Goal: Transaction & Acquisition: Purchase product/service

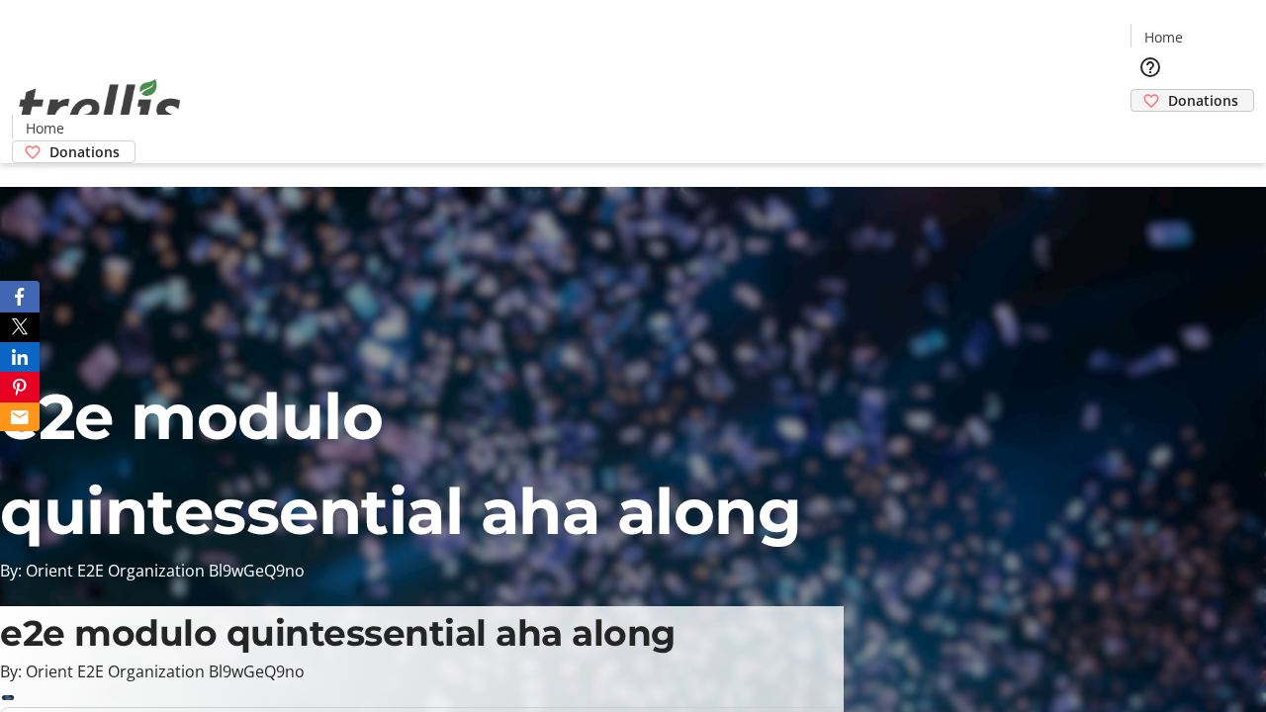
click at [1168, 90] on span "Donations" at bounding box center [1203, 100] width 70 height 21
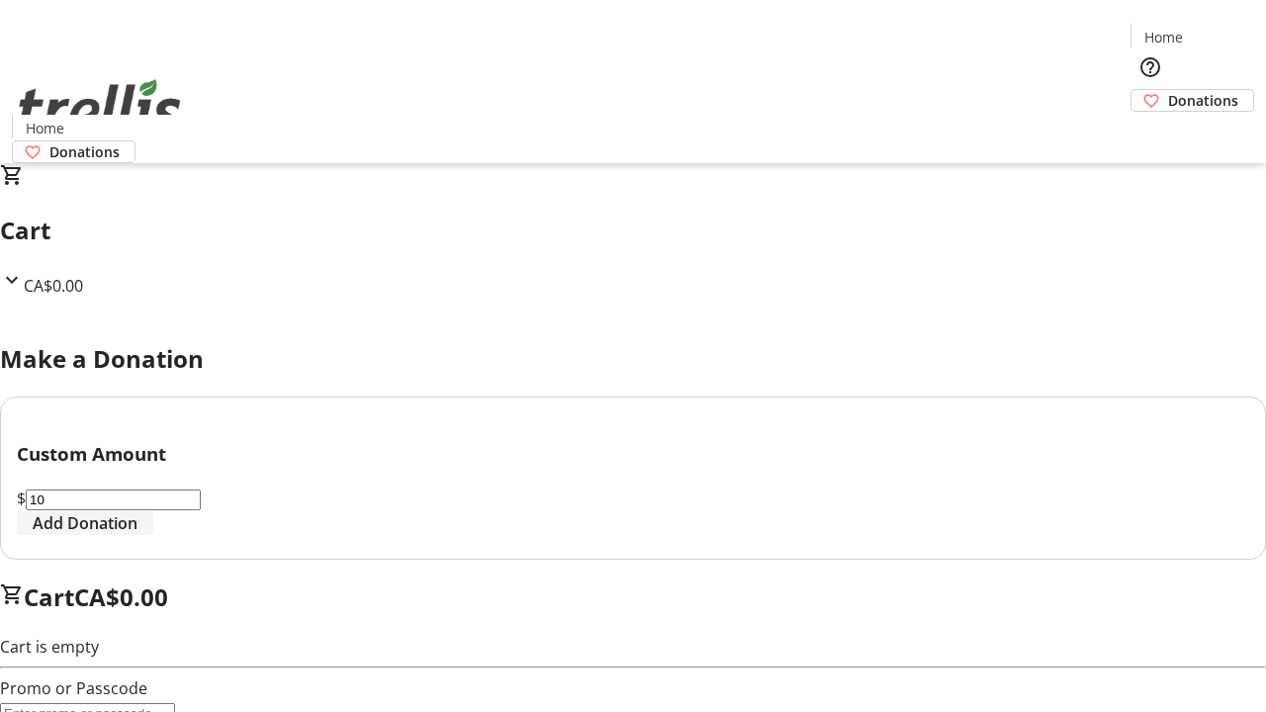
click at [138, 535] on span "Add Donation" at bounding box center [85, 524] width 105 height 24
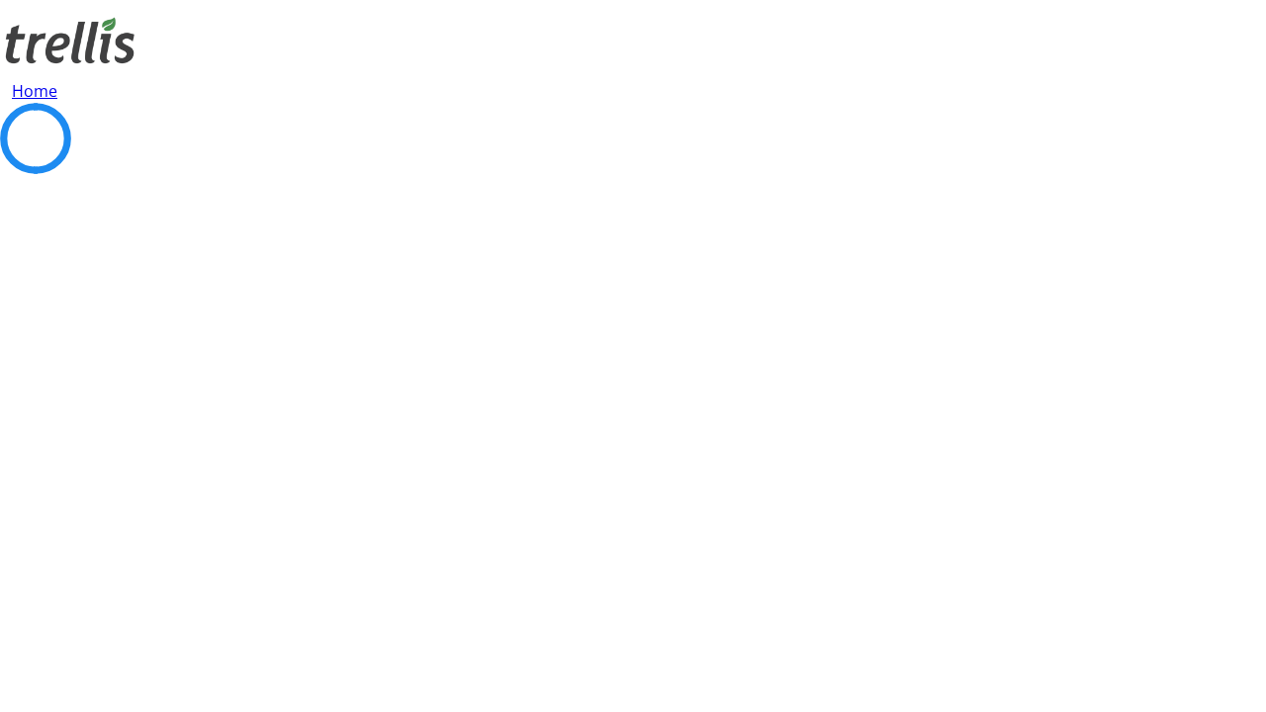
select select "CA"
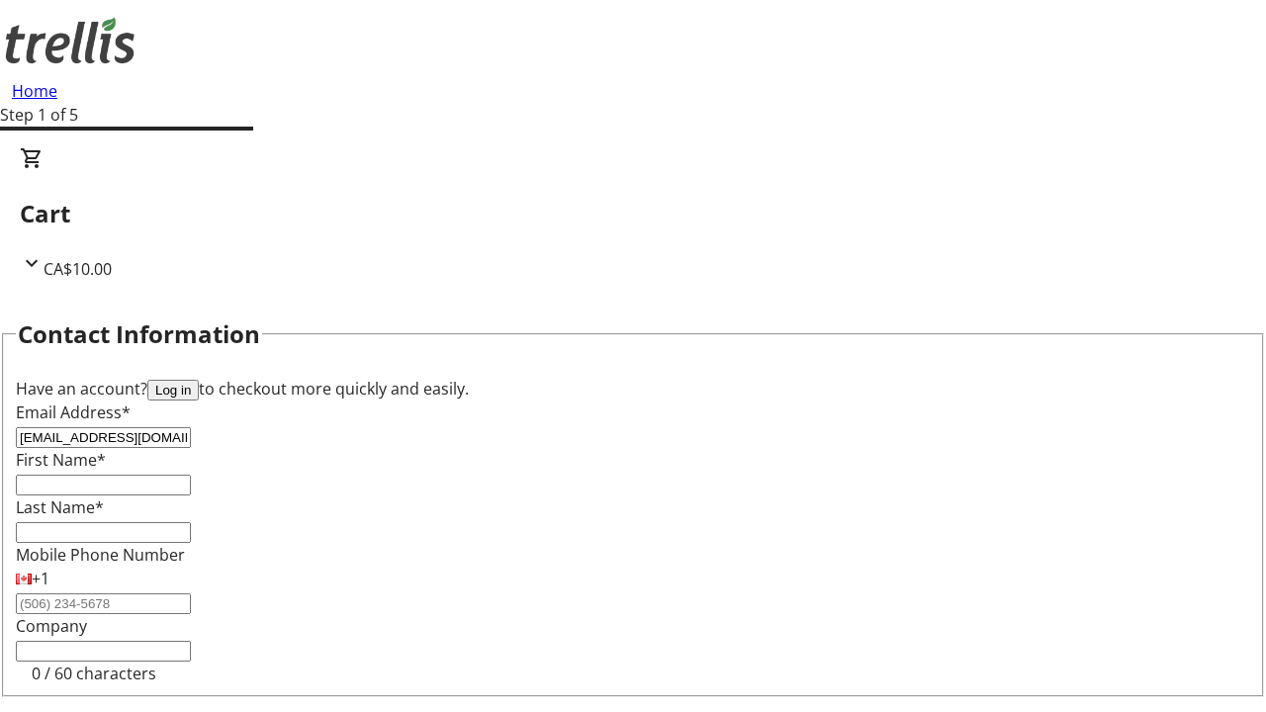
type input "[EMAIL_ADDRESS][DOMAIN_NAME]"
type input "Kelsie"
type input "[PERSON_NAME]"
type input "[STREET_ADDRESS][PERSON_NAME]"
type input "Kelowna"
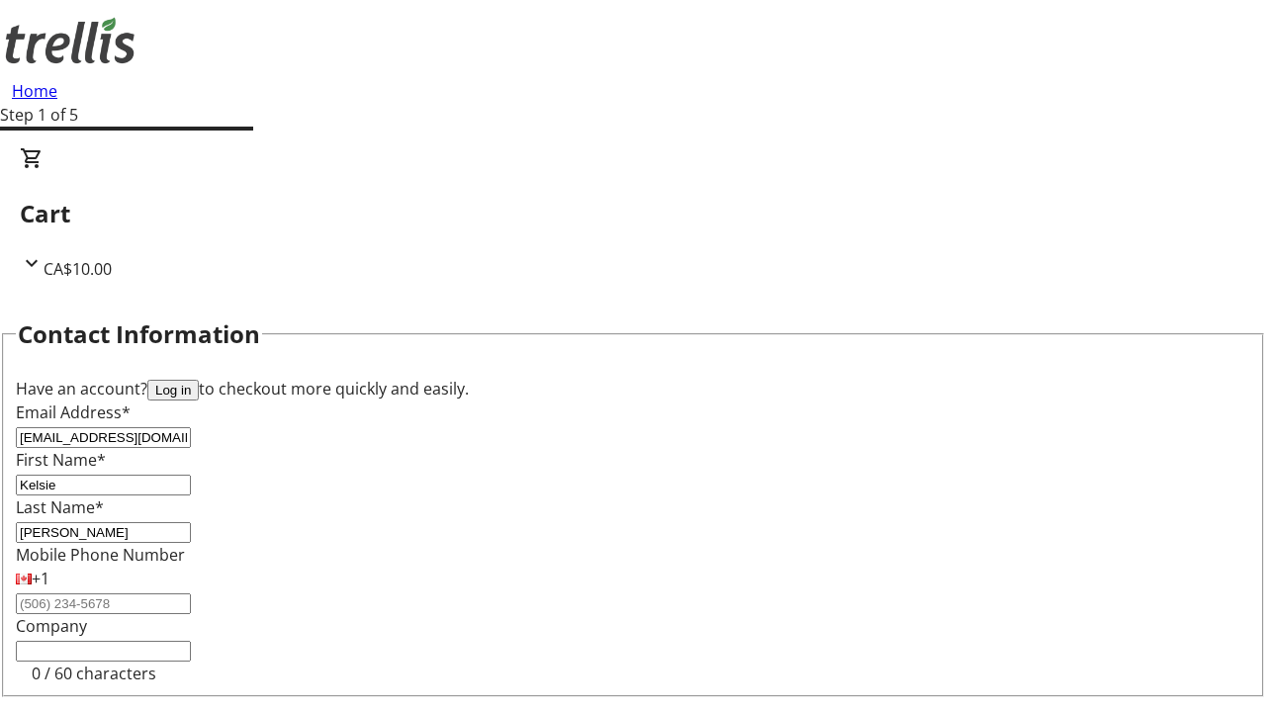
select select "BC"
type input "Kelowna"
type input "V1Y 0C2"
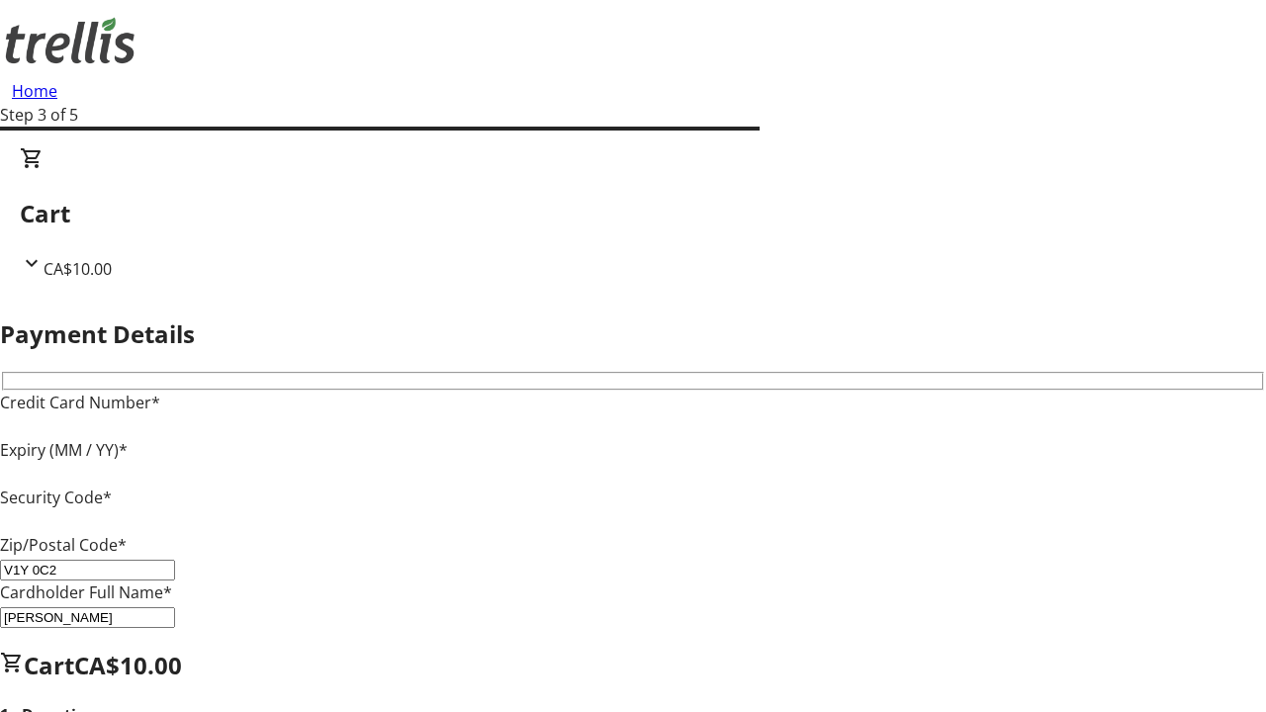
type input "V1Y 0C2"
